Goal: Check status: Check status

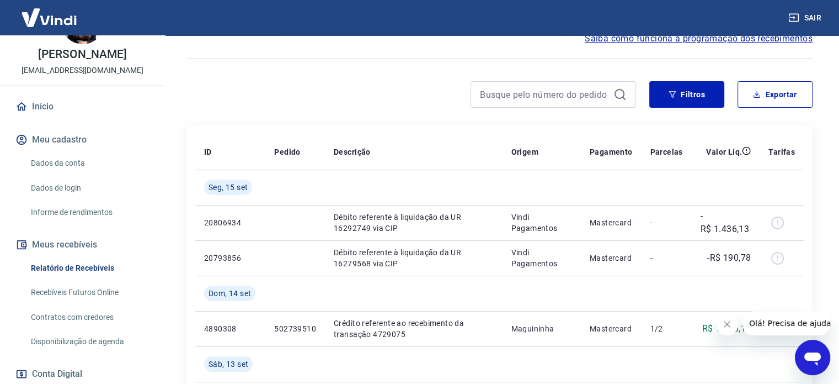
scroll to position [110, 0]
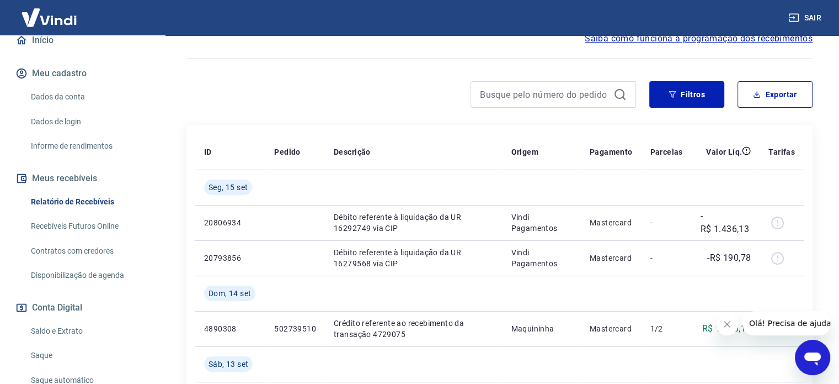
click at [87, 199] on link "Relatório de Recebíveis" at bounding box center [88, 201] width 125 height 23
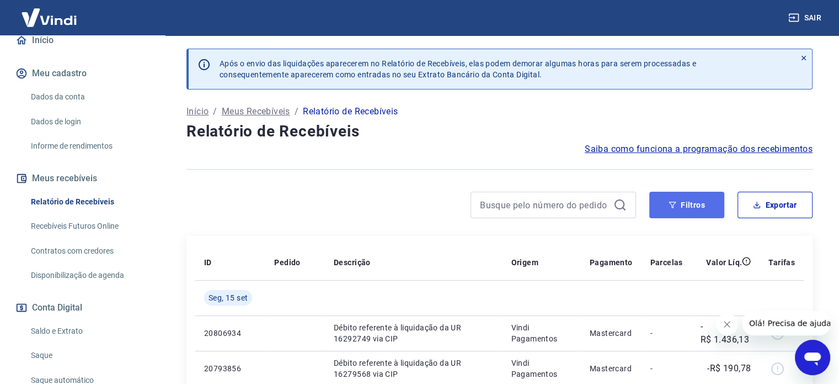
click at [699, 210] on button "Filtros" at bounding box center [687, 204] width 75 height 26
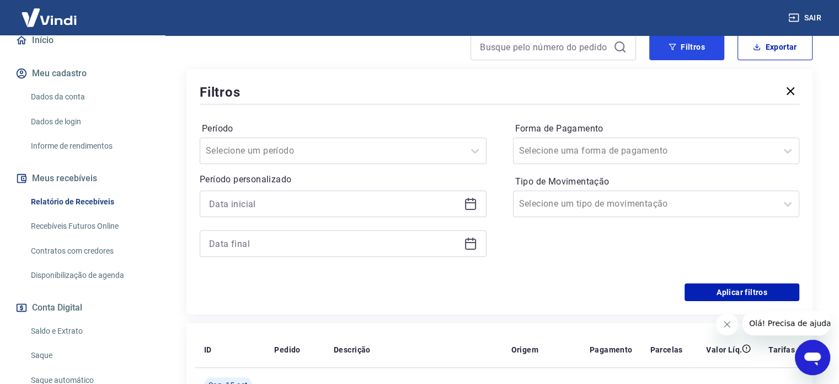
scroll to position [166, 0]
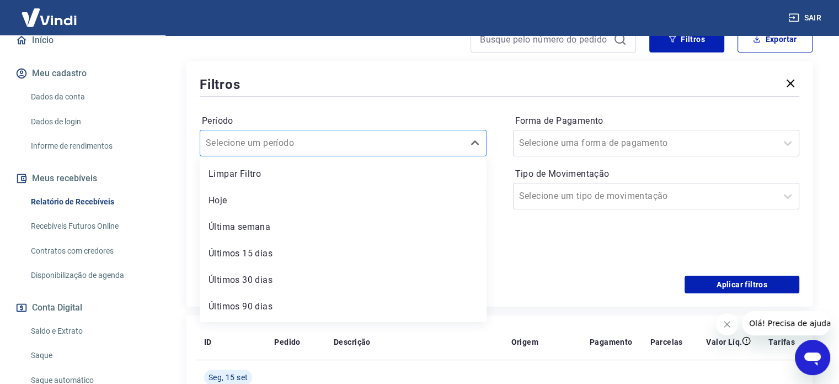
click at [209, 142] on input "Período" at bounding box center [261, 142] width 111 height 13
click at [271, 254] on div "Últimos 15 dias" at bounding box center [343, 253] width 287 height 22
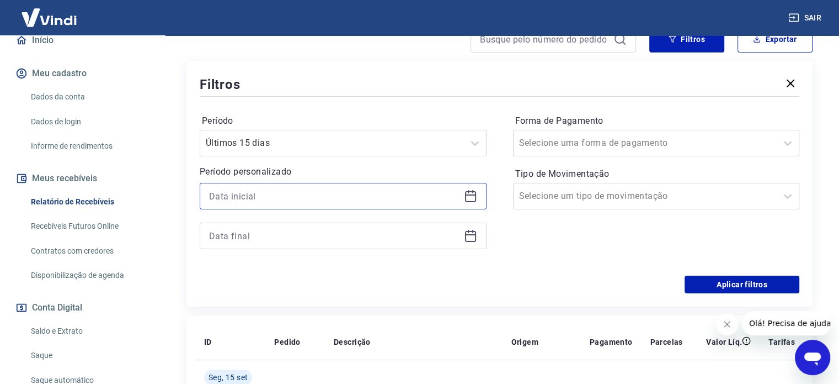
click at [454, 199] on input at bounding box center [334, 196] width 251 height 17
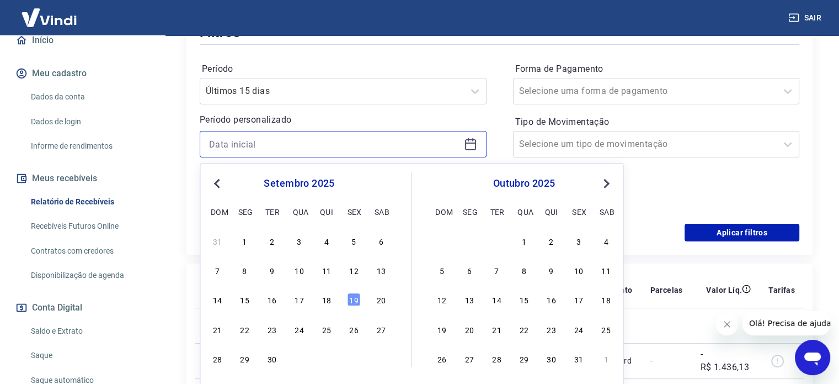
scroll to position [276, 0]
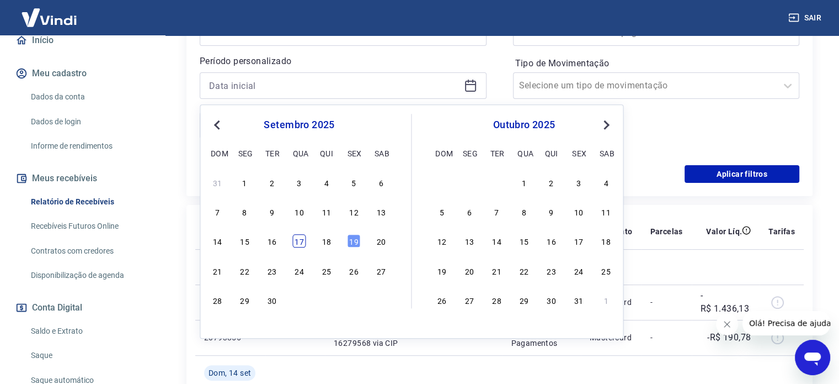
click at [294, 243] on div "17" at bounding box center [298, 241] width 13 height 13
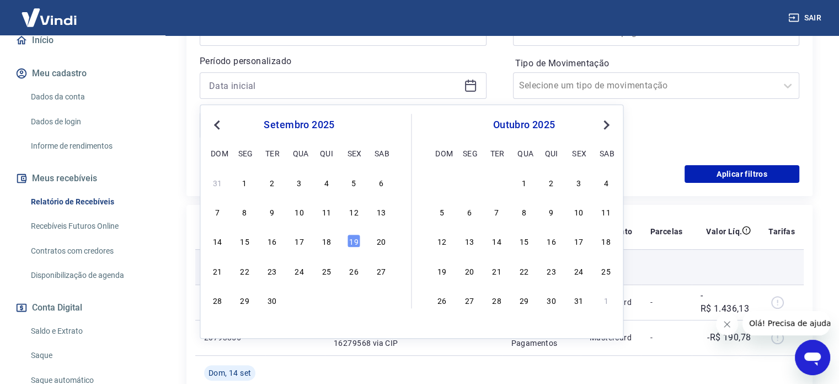
type input "[DATE]"
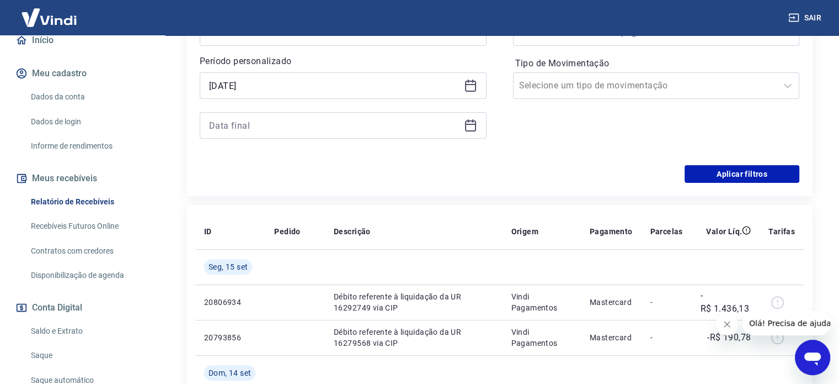
click at [471, 125] on icon at bounding box center [470, 125] width 13 height 13
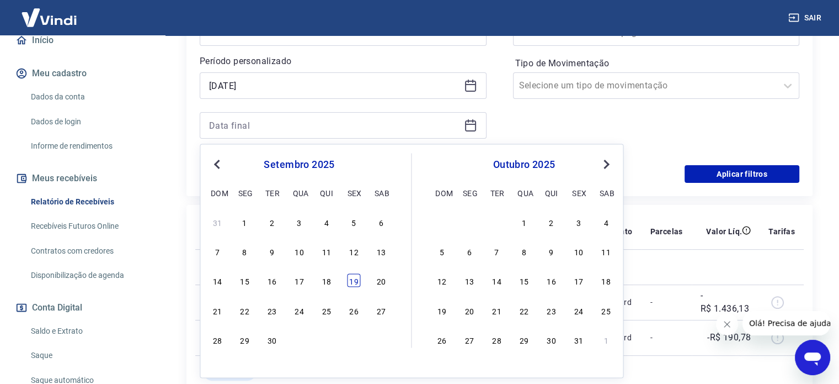
click at [358, 276] on div "19" at bounding box center [353, 280] width 13 height 13
type input "[DATE]"
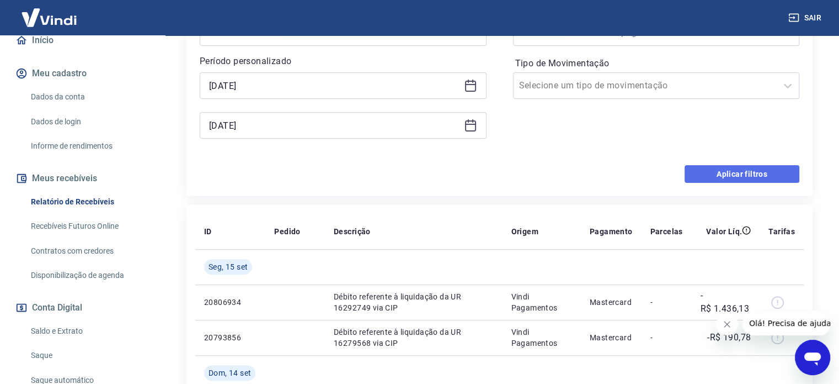
click at [751, 169] on button "Aplicar filtros" at bounding box center [742, 174] width 115 height 18
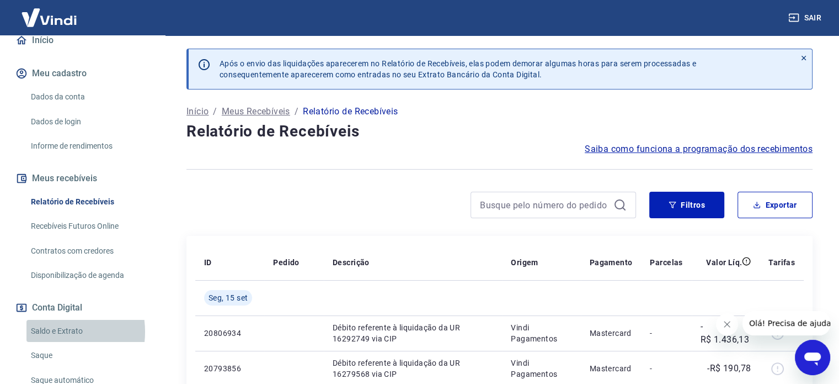
click at [48, 331] on link "Saldo e Extrato" at bounding box center [88, 331] width 125 height 23
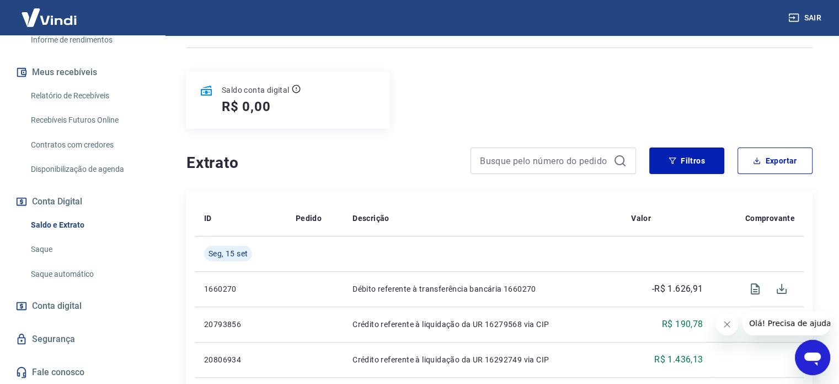
scroll to position [110, 0]
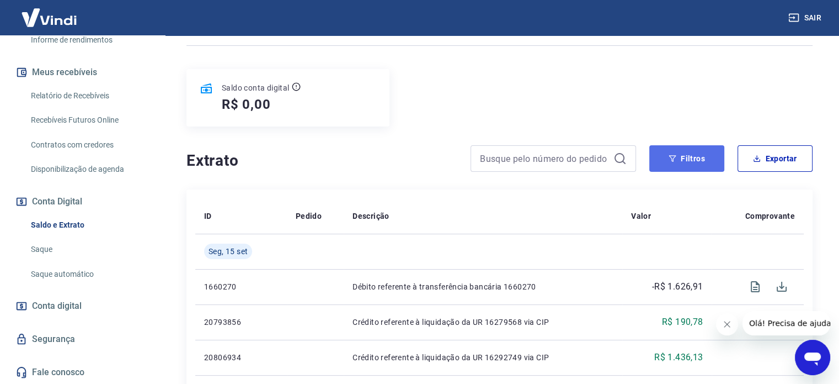
click at [668, 164] on button "Filtros" at bounding box center [687, 158] width 75 height 26
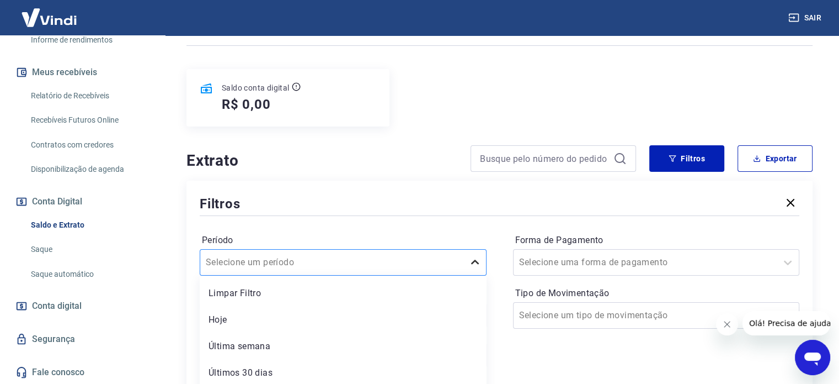
scroll to position [166, 0]
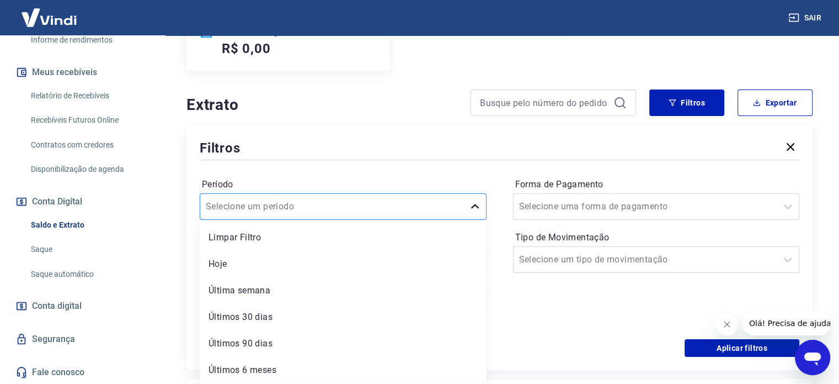
click at [469, 220] on div "option Hoje focused, 2 of 6. 6 results available. Use Up and Down to choose opt…" at bounding box center [343, 206] width 287 height 26
click at [272, 267] on div "Hoje" at bounding box center [343, 264] width 287 height 22
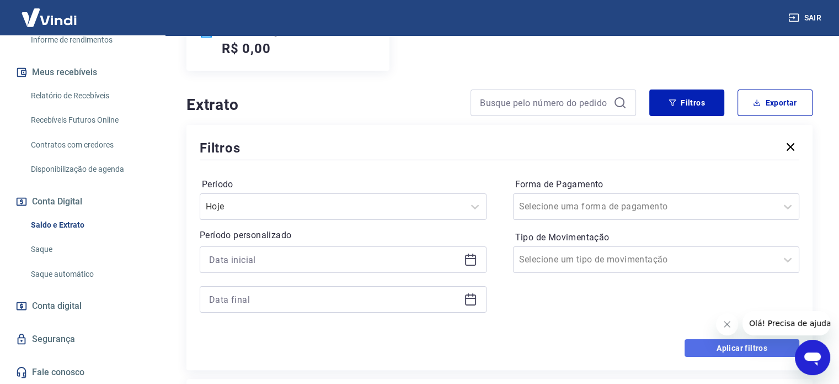
click at [723, 345] on button "Aplicar filtros" at bounding box center [742, 348] width 115 height 18
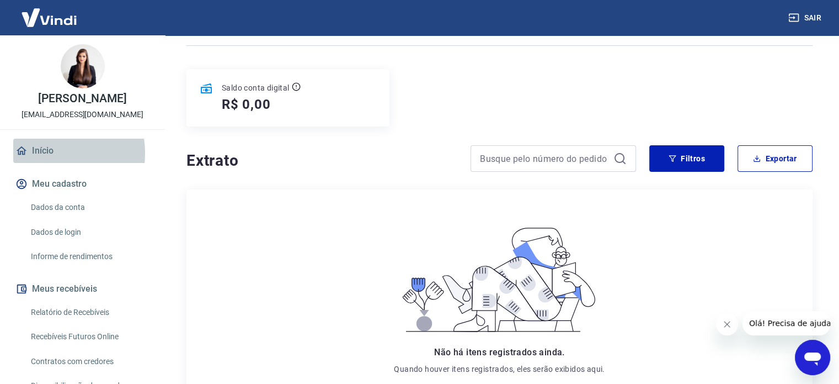
click at [47, 153] on link "Início" at bounding box center [82, 151] width 139 height 24
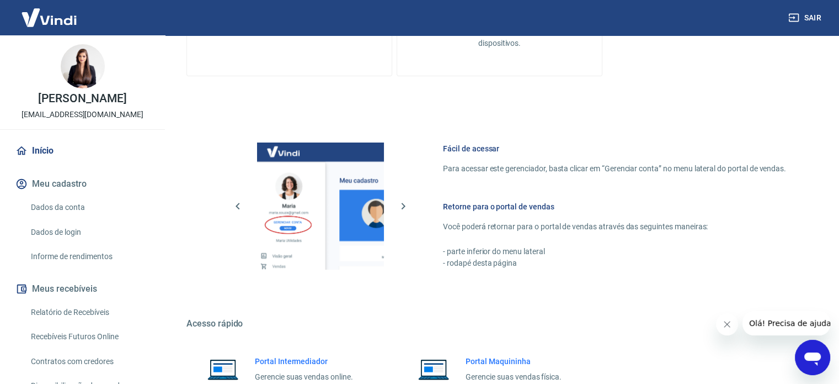
scroll to position [487, 0]
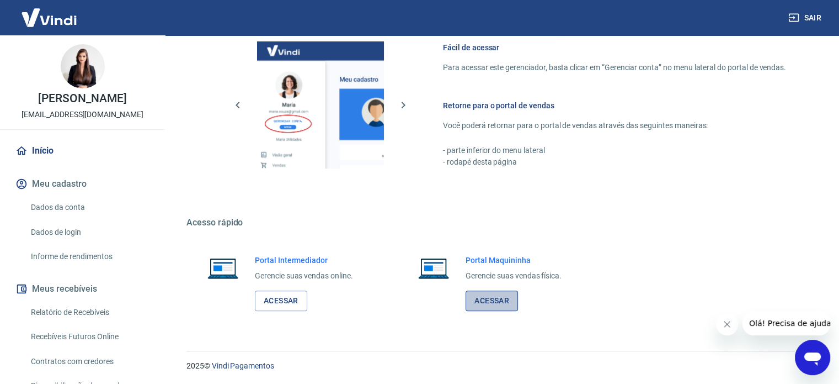
click at [484, 293] on link "Acessar" at bounding box center [492, 300] width 52 height 20
